Goal: Communication & Community: Ask a question

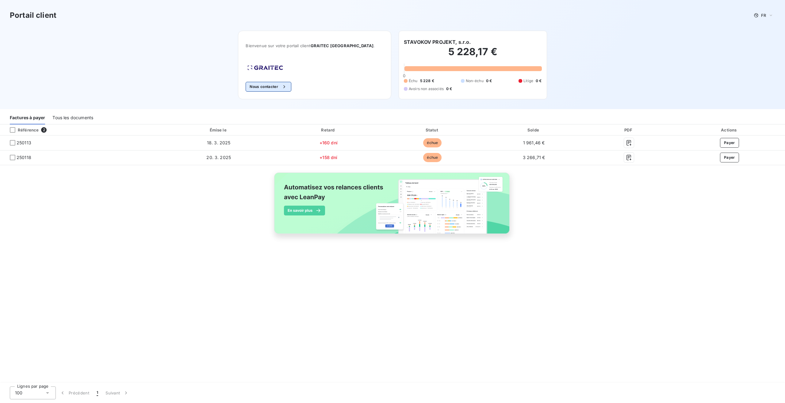
click at [266, 87] on button "Nous contacter" at bounding box center [268, 87] width 45 height 10
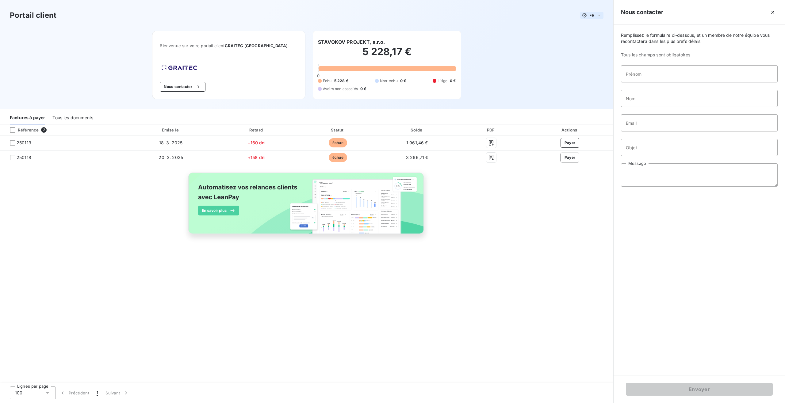
click at [598, 14] on icon at bounding box center [599, 15] width 5 height 6
click at [593, 36] on li "Anglais" at bounding box center [587, 39] width 32 height 11
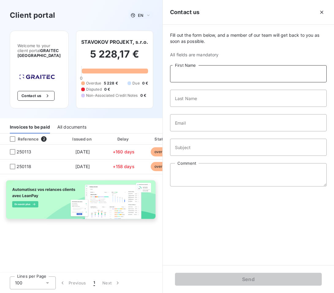
click at [246, 75] on input "First Name" at bounding box center [248, 73] width 157 height 17
type input "[PERSON_NAME]"
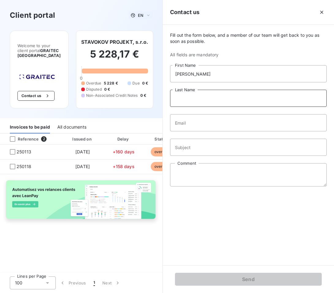
drag, startPoint x: 253, startPoint y: 97, endPoint x: 260, endPoint y: 97, distance: 6.8
click at [256, 99] on input "Last Name" at bounding box center [248, 98] width 157 height 17
type input "Lobotková"
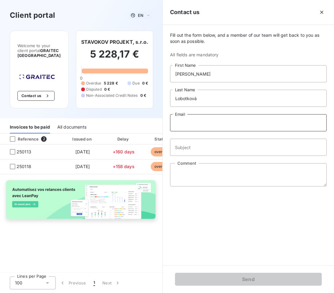
click at [260, 123] on input "Email" at bounding box center [248, 122] width 157 height 17
type input "[EMAIL_ADDRESS][DOMAIN_NAME]"
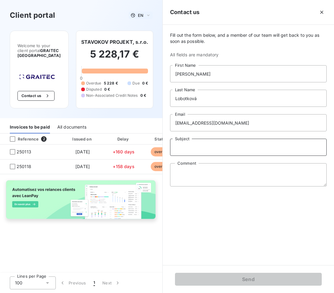
click at [246, 146] on input "Subject" at bounding box center [248, 147] width 157 height 17
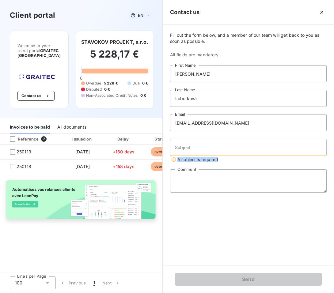
drag, startPoint x: 217, startPoint y: 160, endPoint x: 178, endPoint y: 160, distance: 39.2
click at [178, 160] on span "A subject is required" at bounding box center [248, 159] width 157 height 6
copy span "A subject is required"
click at [181, 150] on input "Subject" at bounding box center [248, 147] width 157 height 17
click at [176, 149] on input "Subject" at bounding box center [248, 147] width 157 height 17
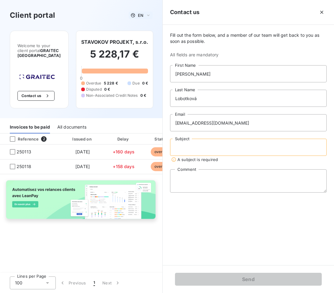
paste input "Please start the STAVOKOV PROJEKT licenses"
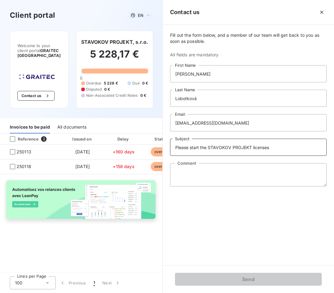
type input "Please start the STAVOKOV PROJEKT licenses"
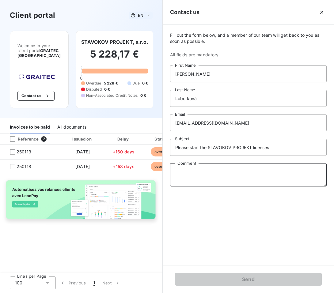
click at [187, 171] on textarea "Comment" at bounding box center [248, 174] width 157 height 23
click at [114, 119] on div "Invoices to be paid All documents" at bounding box center [81, 125] width 162 height 15
click at [189, 173] on textarea "Comment" at bounding box center [248, 174] width 157 height 23
paste textarea "We are reaching out to you with a request to reactivate the Cadkon and AutoCAD …"
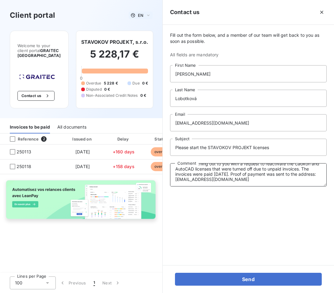
scroll to position [10, 0]
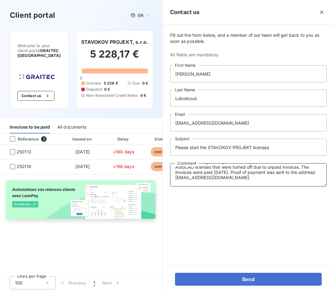
paste textarea "Thank you for your prompt attention to this matter. Sincerely, STAVOKOV PROJEKT"
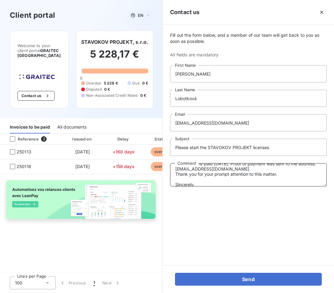
scroll to position [10, 0]
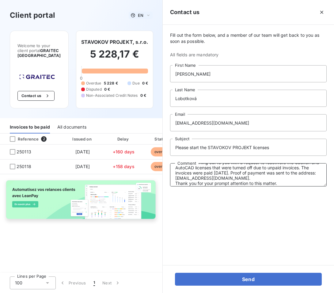
click at [262, 178] on textarea "We are reaching out to you with a request to reactivate the Cadkon and AutoCAD …" at bounding box center [248, 174] width 157 height 23
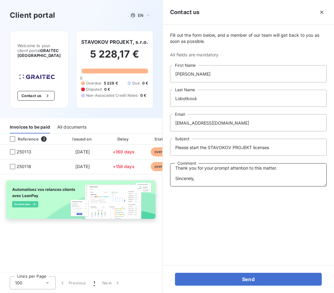
scroll to position [42, 0]
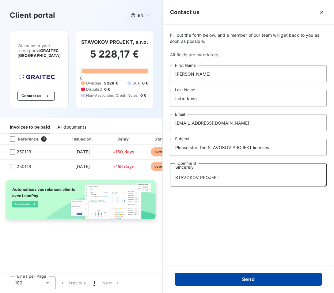
type textarea "We are reaching out to you with a request to reactivate the Cadkon and AutoCAD …"
click at [266, 279] on button "Send" at bounding box center [248, 279] width 147 height 13
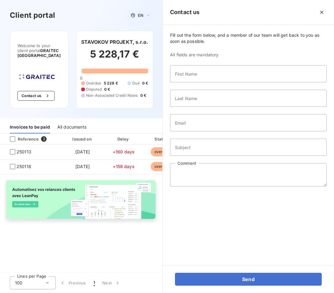
scroll to position [0, 0]
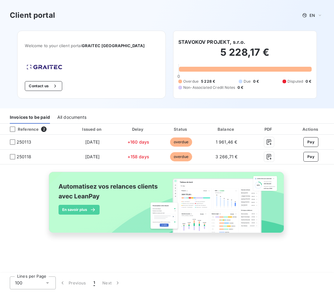
click at [74, 119] on div "All documents" at bounding box center [71, 117] width 29 height 13
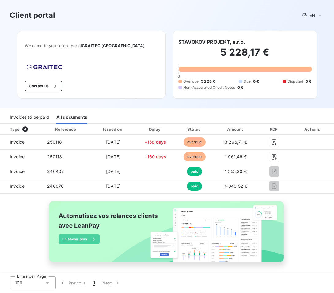
click at [36, 117] on div "Invoices to be paid" at bounding box center [29, 117] width 39 height 13
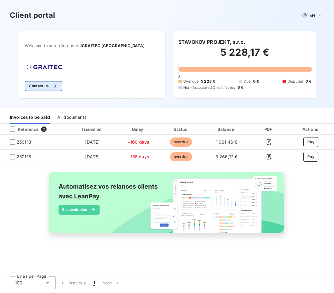
click at [58, 84] on button "Contact us" at bounding box center [43, 86] width 37 height 10
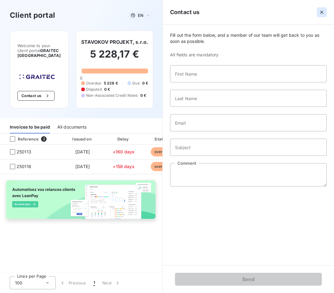
click at [323, 11] on icon "button" at bounding box center [321, 12] width 3 height 3
